Goal: Answer question/provide support

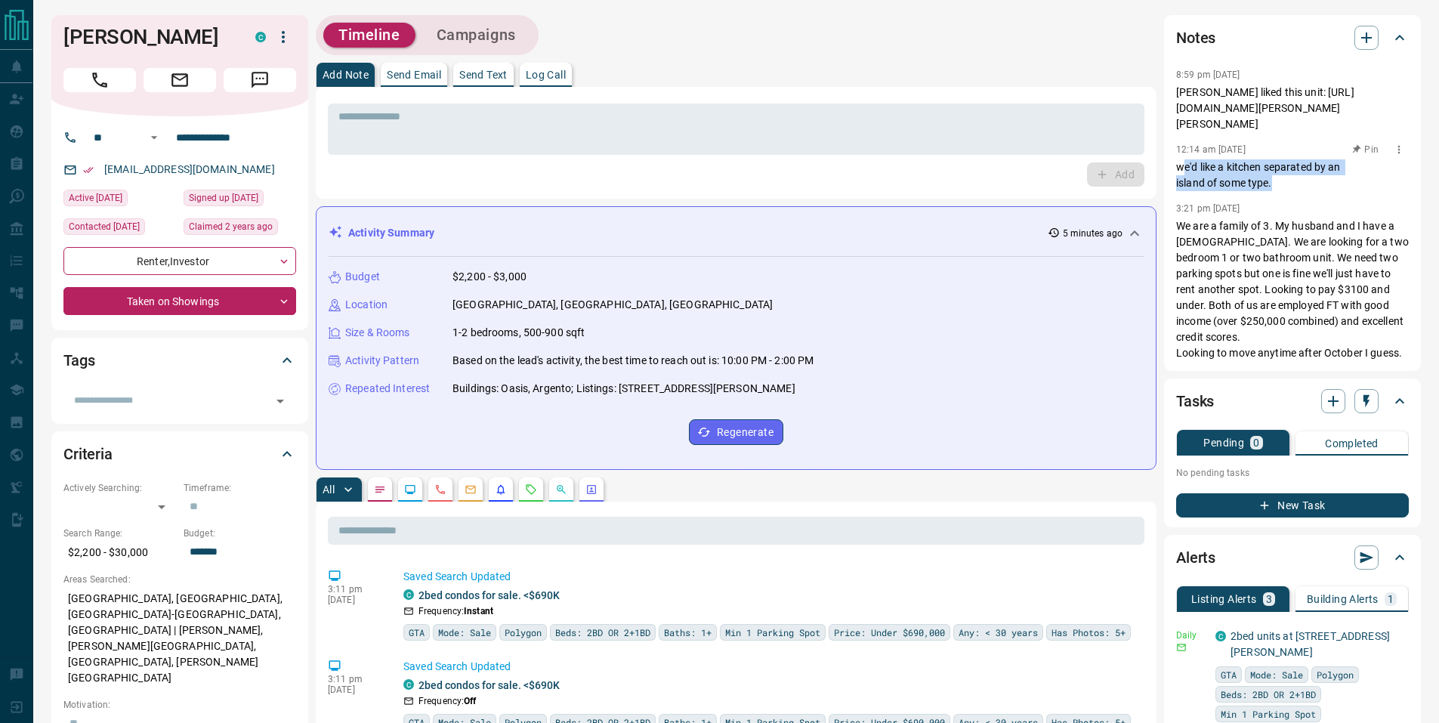
drag, startPoint x: 1181, startPoint y: 171, endPoint x: 1283, endPoint y: 181, distance: 102.5
click at [1283, 181] on p "we'd like a kitchen separated by an island of some type." at bounding box center [1292, 175] width 233 height 32
drag, startPoint x: 1275, startPoint y: 187, endPoint x: 1175, endPoint y: 79, distance: 147.6
click at [1175, 79] on div "Notes 8:59 pm [DATE] [PERSON_NAME] liked this unit: [URL][DOMAIN_NAME][PERSON_N…" at bounding box center [1292, 193] width 257 height 356
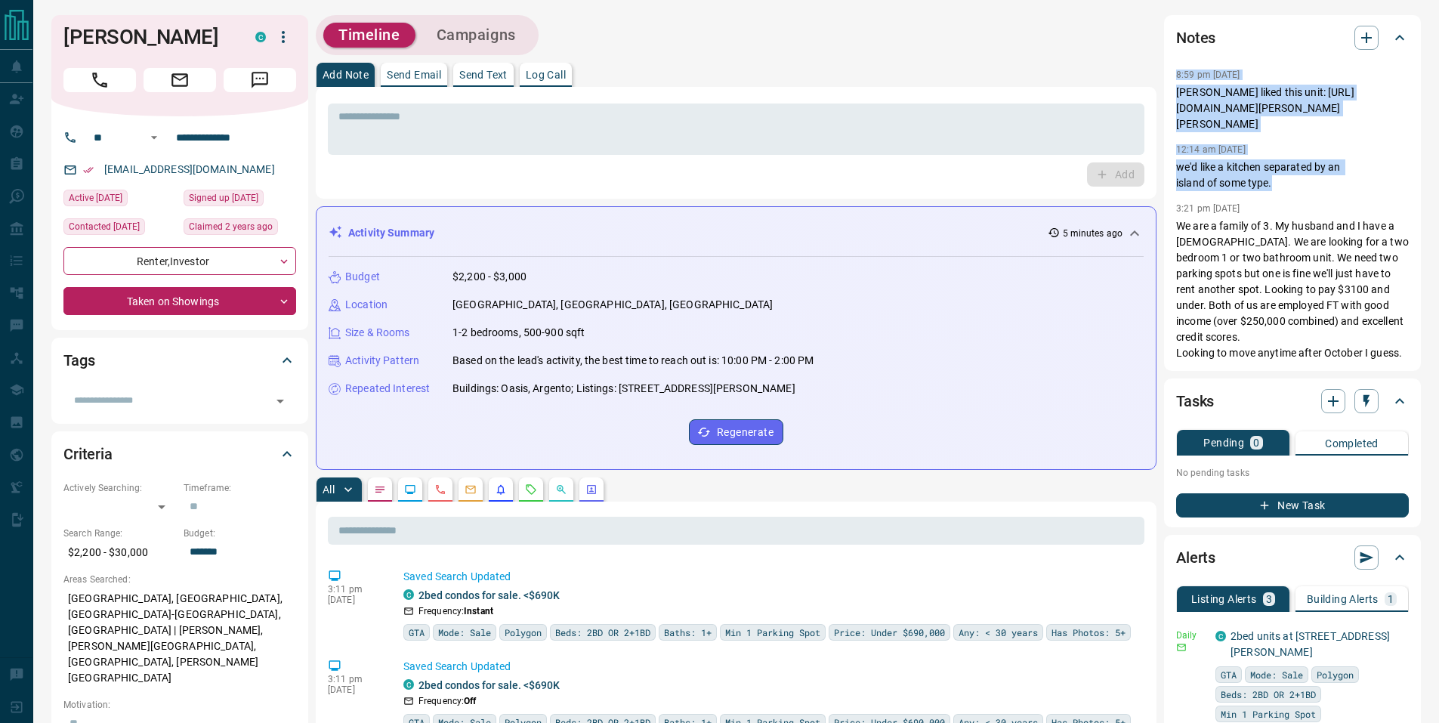
click at [1175, 79] on div "Notes 8:59 pm [DATE] [PERSON_NAME] liked this unit: [URL][DOMAIN_NAME][PERSON_N…" at bounding box center [1292, 193] width 257 height 356
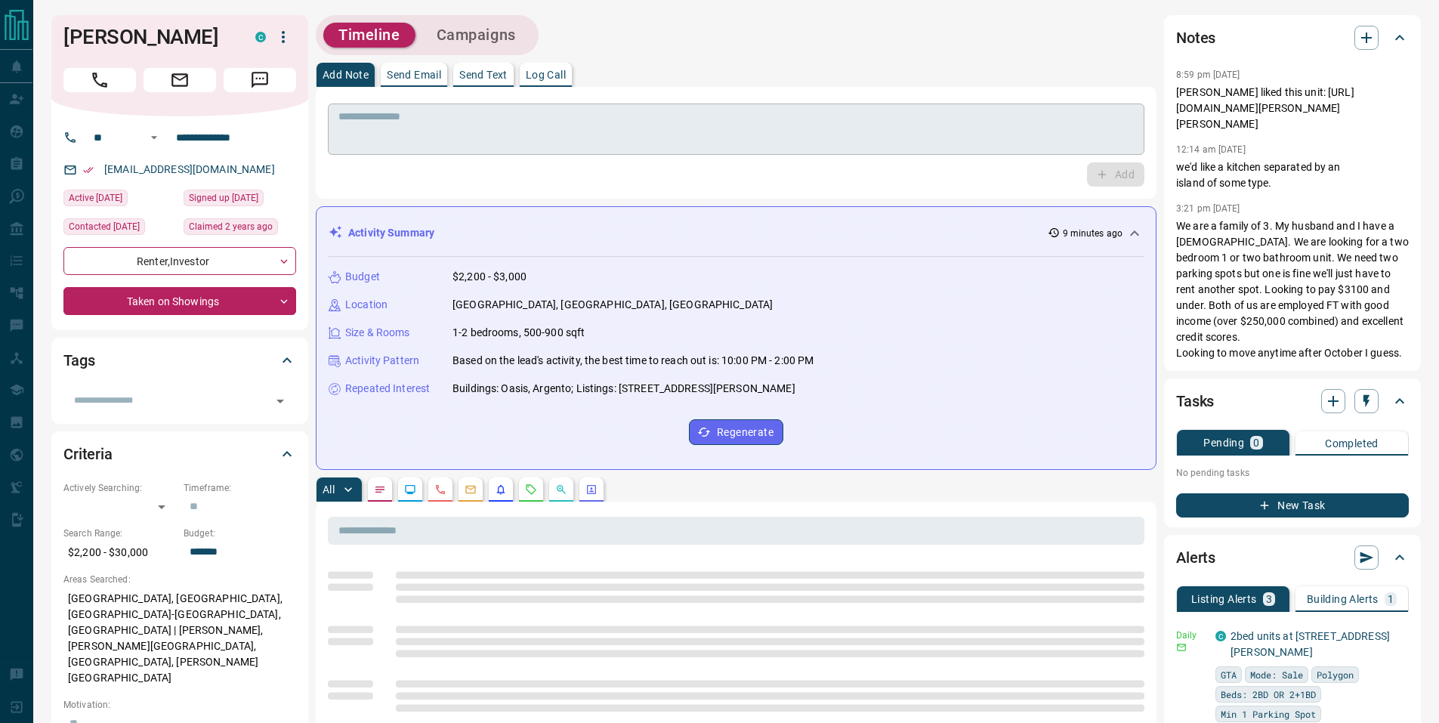
click at [442, 125] on textarea at bounding box center [735, 129] width 795 height 39
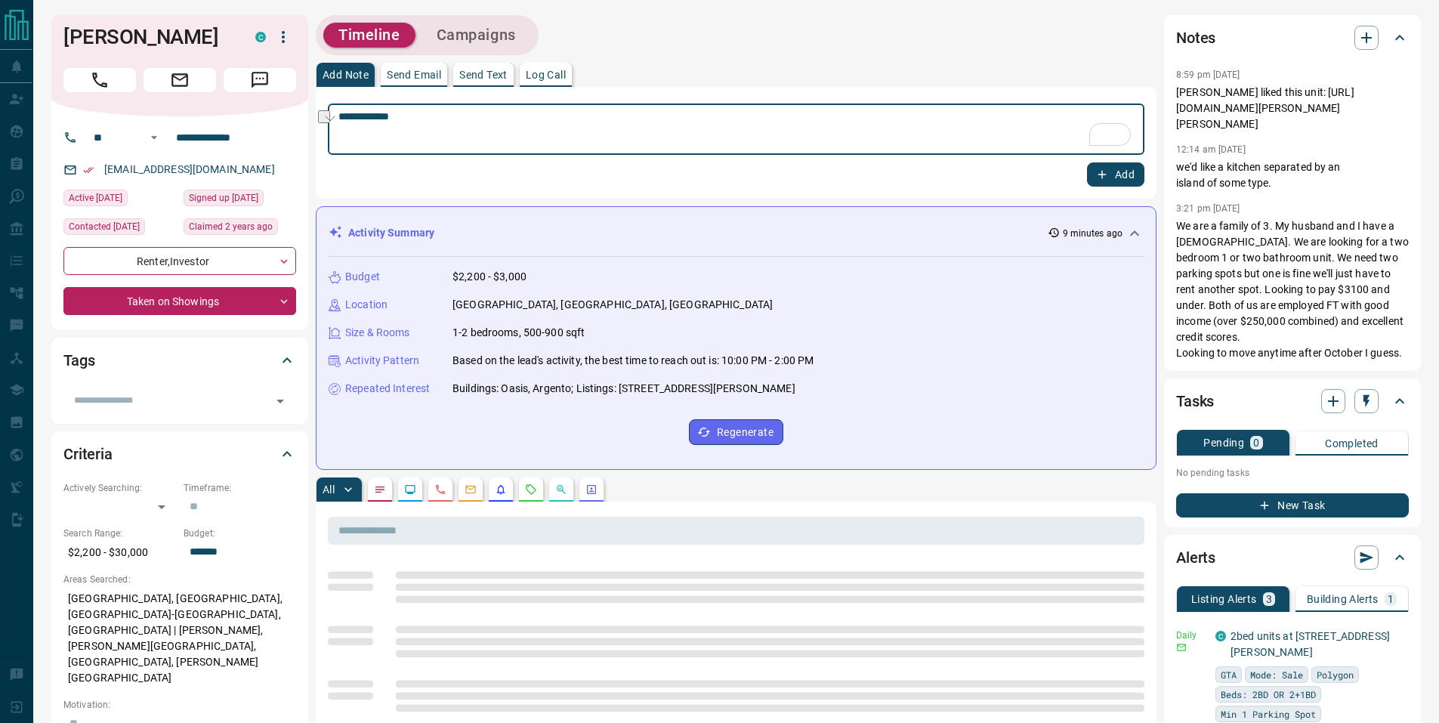
type textarea "**********"
click at [1106, 171] on icon "button" at bounding box center [1102, 175] width 14 height 14
